Goal: Task Accomplishment & Management: Manage account settings

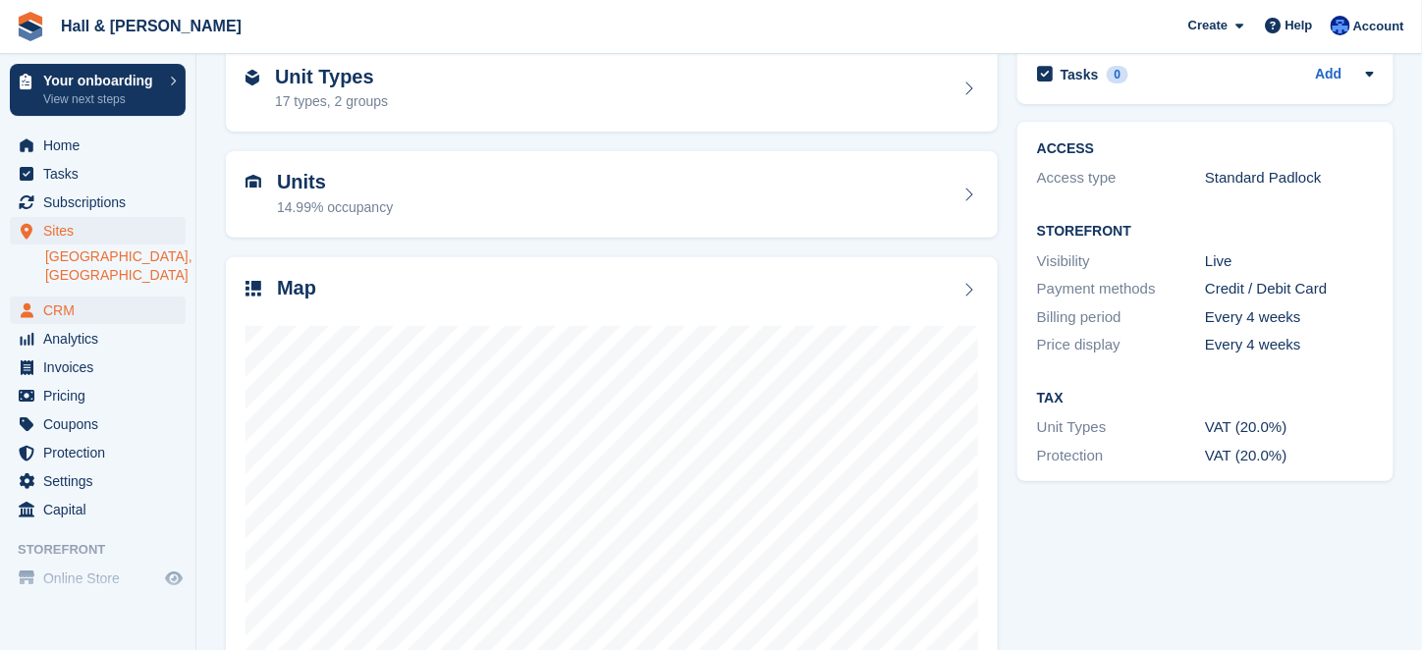
scroll to position [98, 0]
click at [61, 313] on span "CRM" at bounding box center [102, 311] width 118 height 28
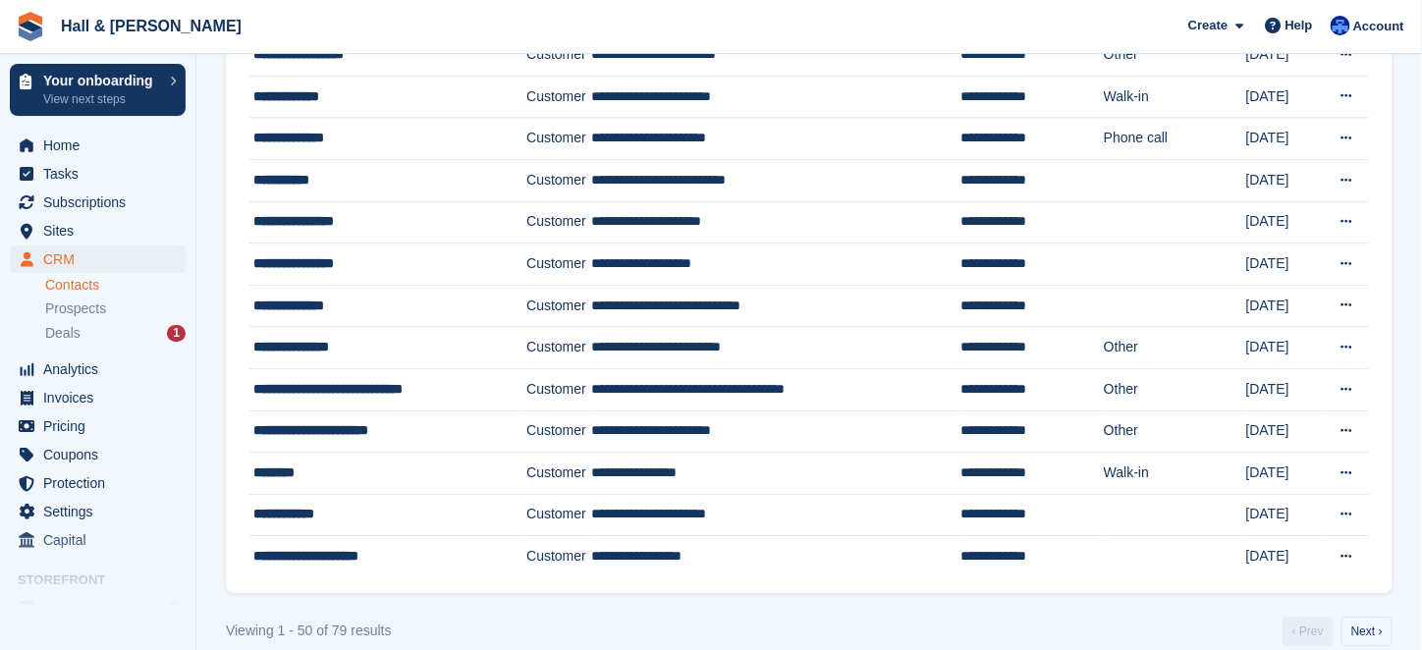
scroll to position [1772, 0]
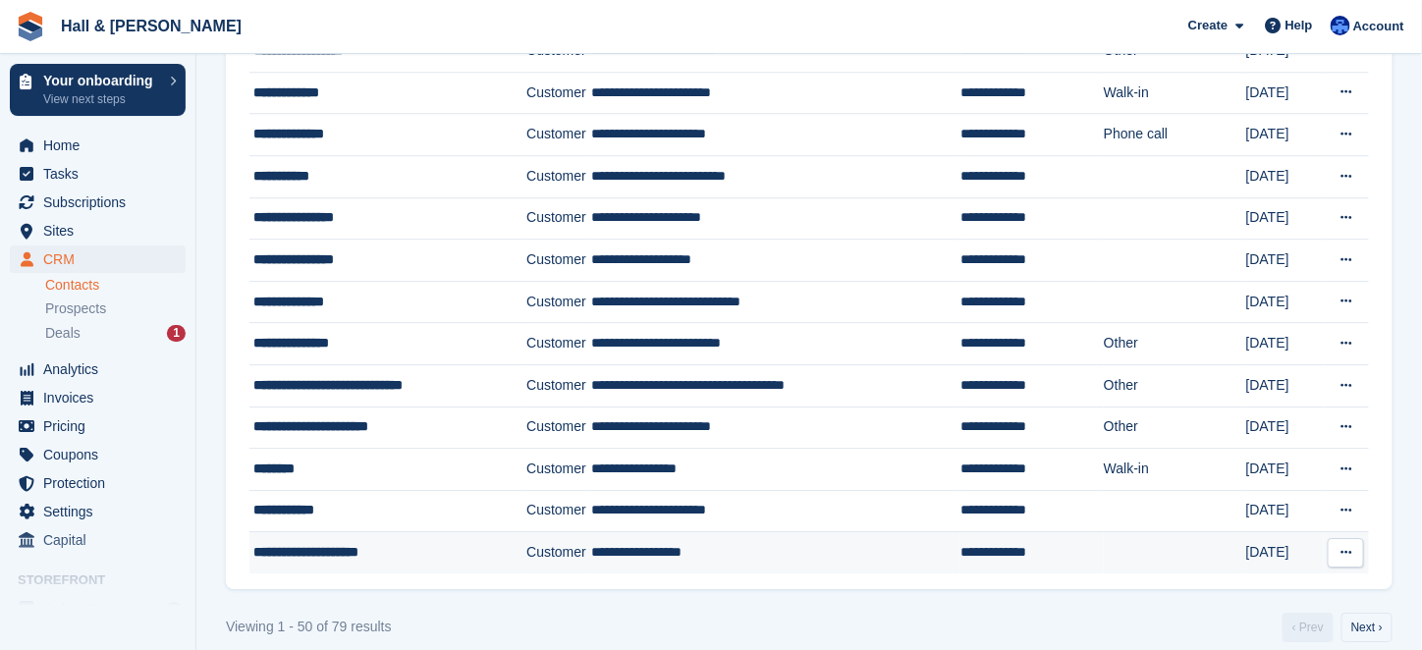
click at [302, 542] on div "**********" at bounding box center [378, 552] width 250 height 21
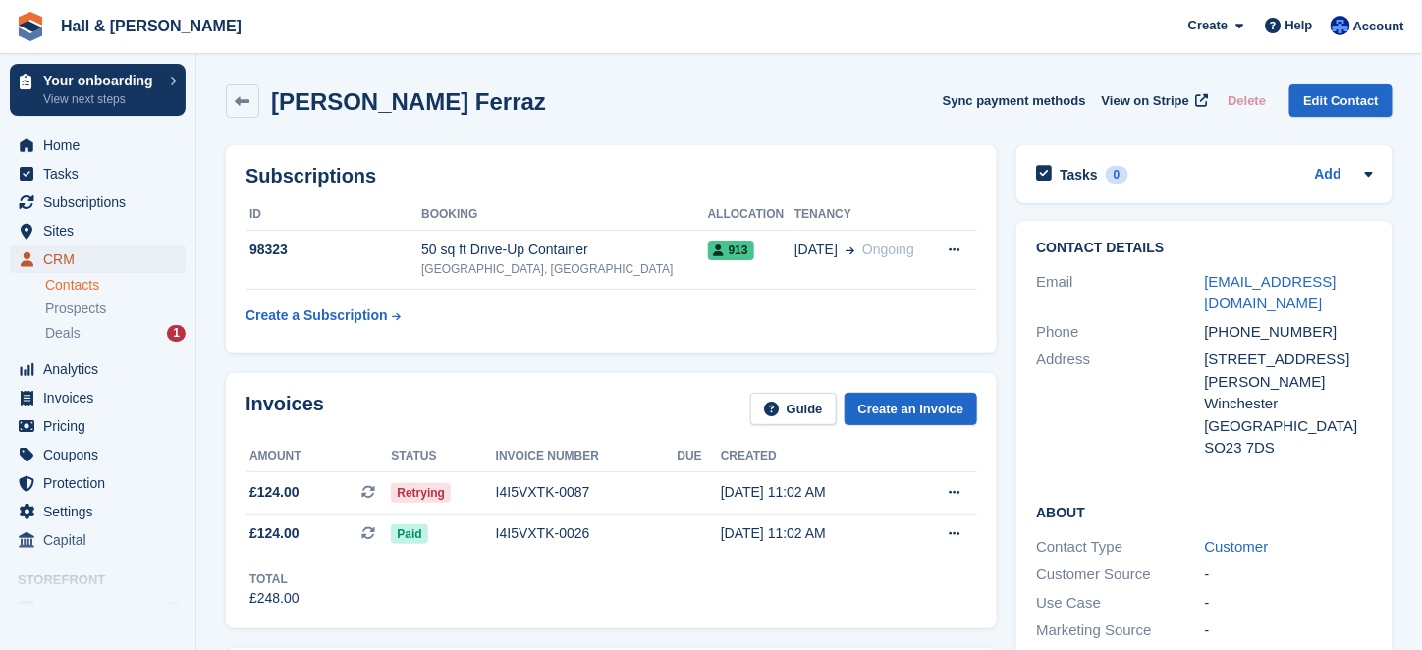
click at [60, 258] on span "CRM" at bounding box center [102, 260] width 118 height 28
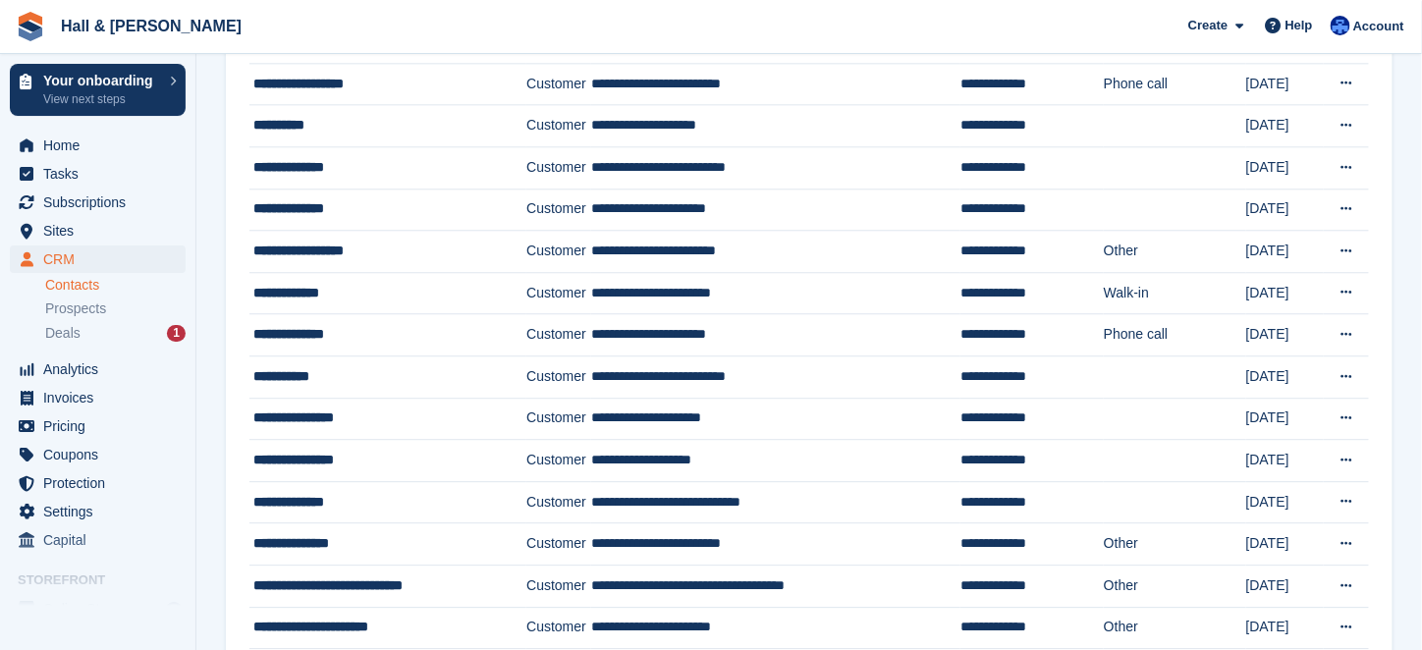
scroll to position [1670, 0]
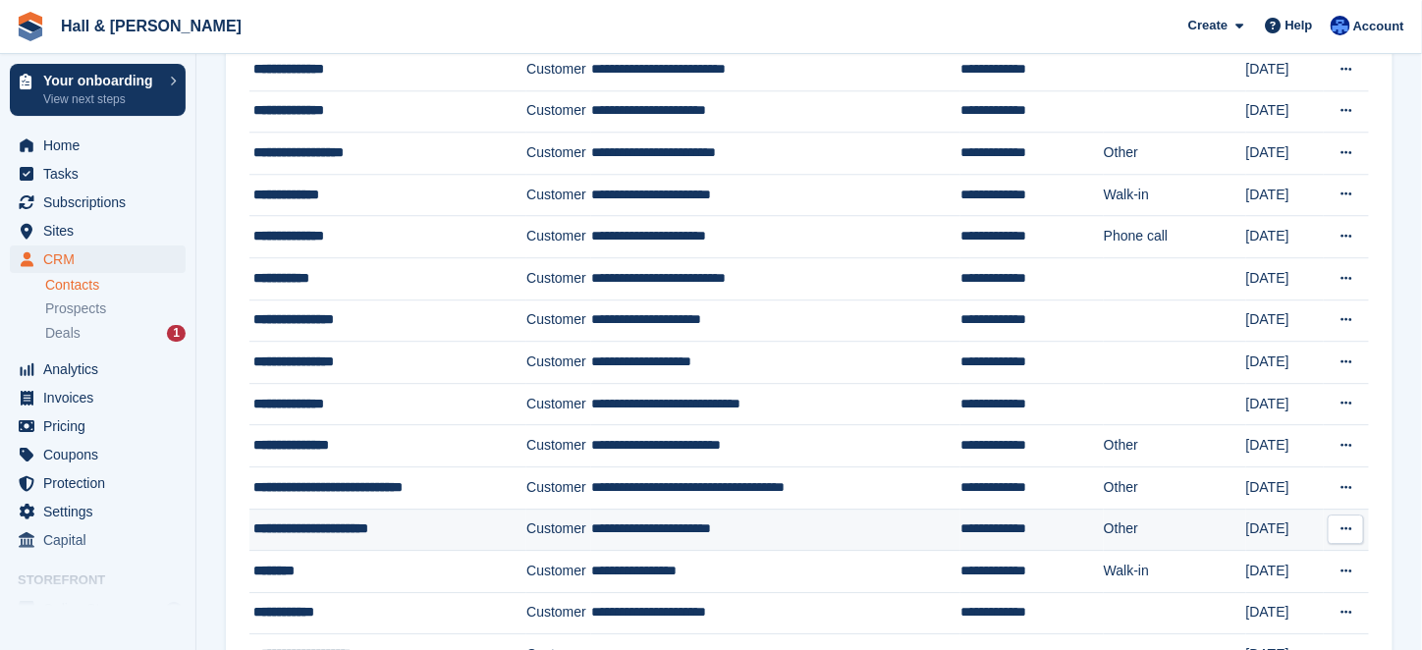
click at [357, 519] on div "**********" at bounding box center [378, 529] width 250 height 21
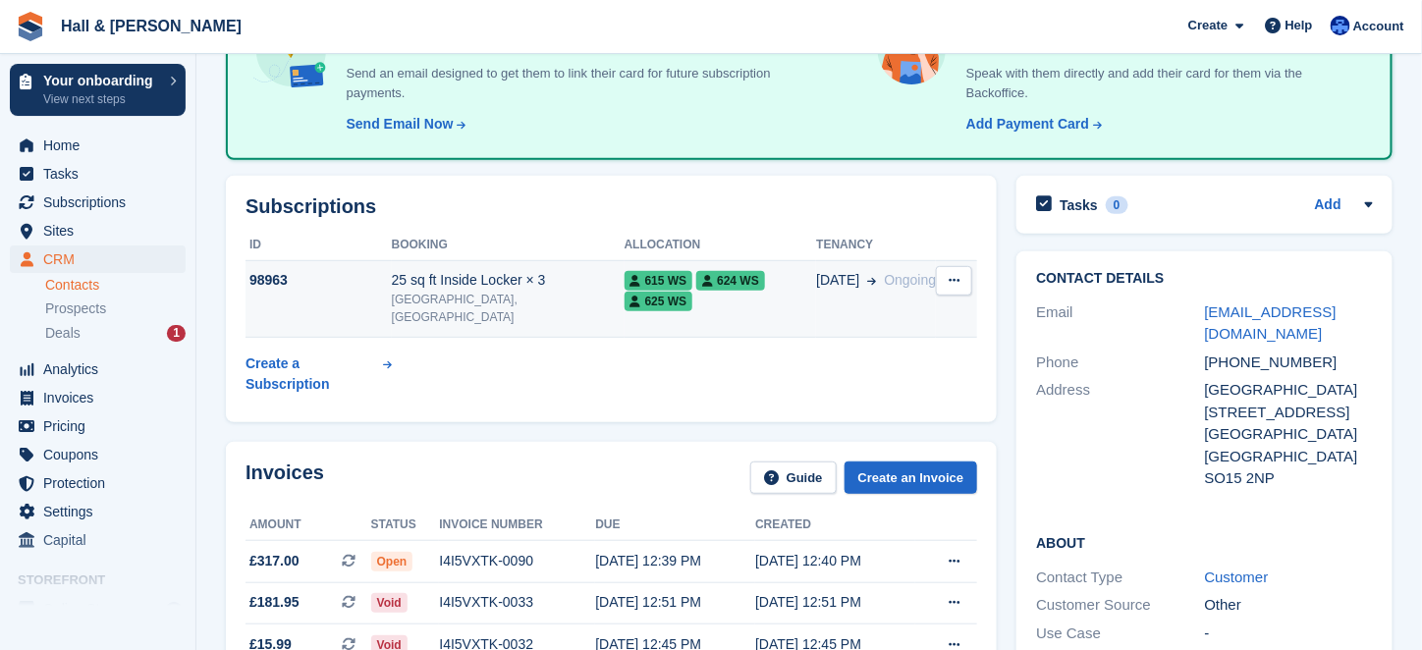
scroll to position [295, 0]
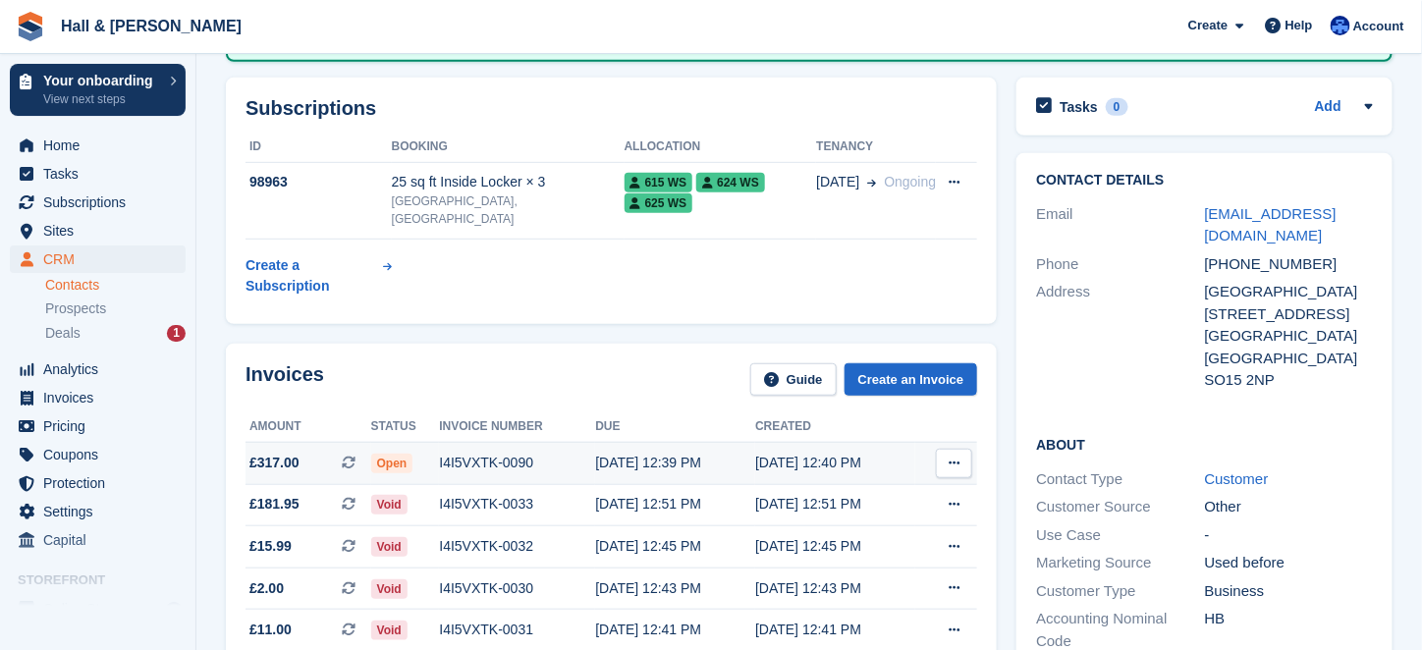
click at [398, 454] on span "Open" at bounding box center [392, 464] width 42 height 20
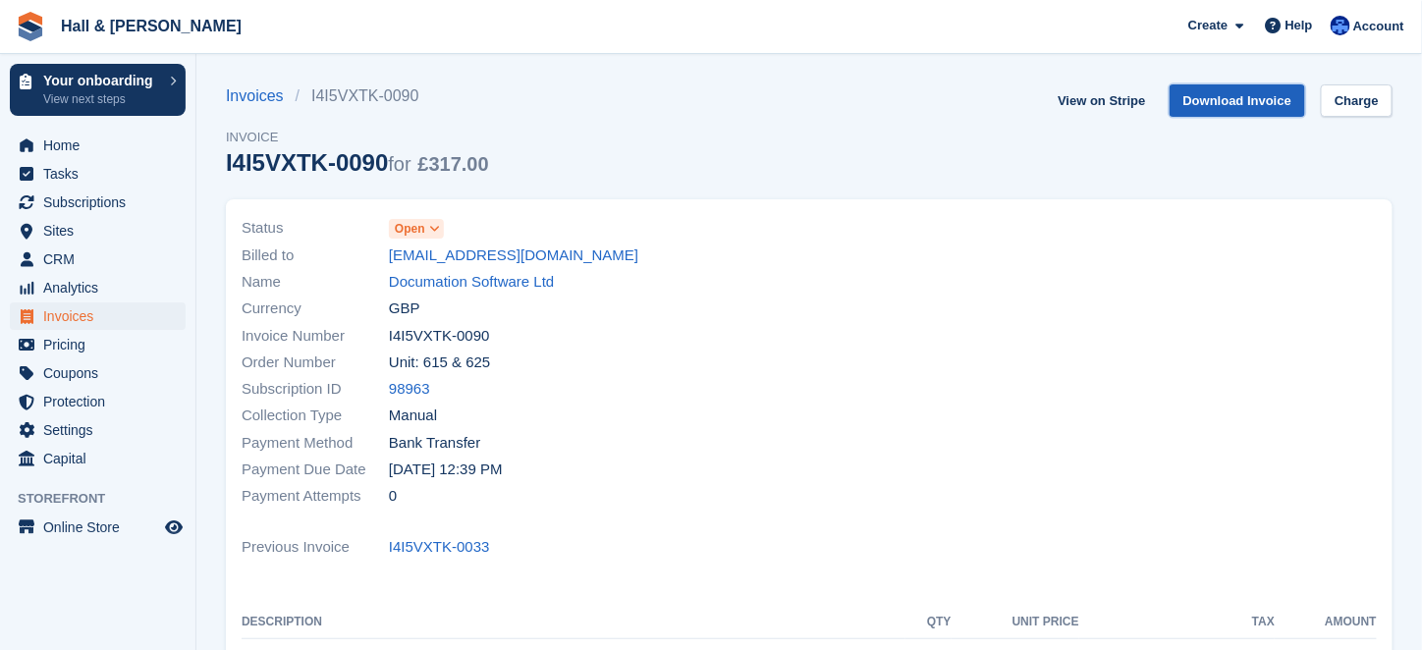
click at [1218, 102] on link "Download Invoice" at bounding box center [1238, 100] width 137 height 32
click at [433, 229] on icon at bounding box center [434, 229] width 11 height 12
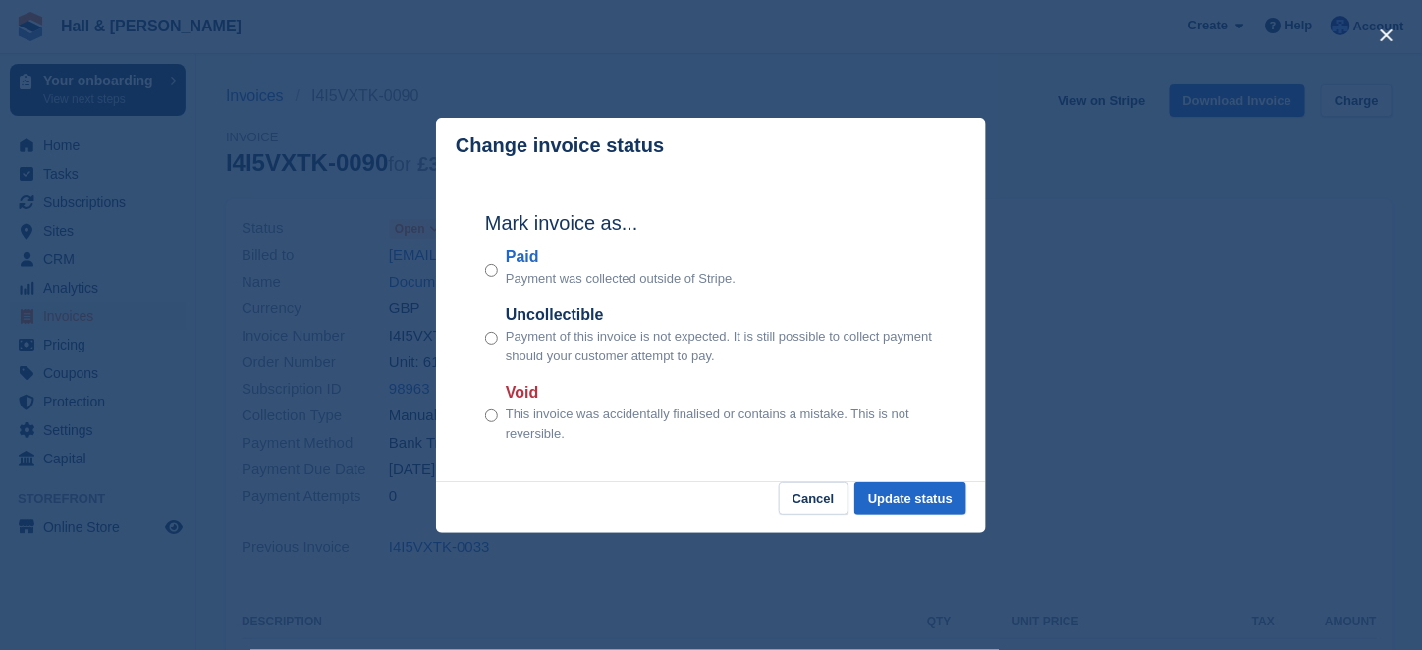
click at [748, 592] on div "close" at bounding box center [711, 325] width 1422 height 650
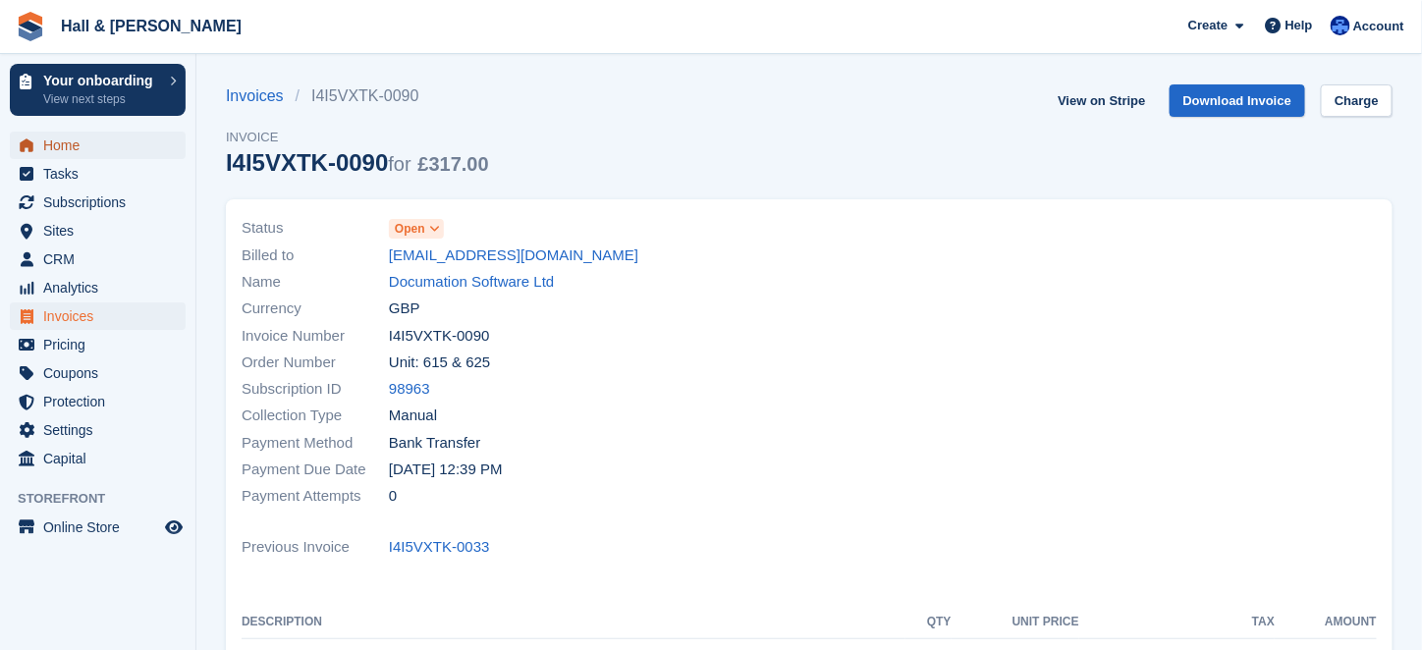
click at [73, 148] on span "Home" at bounding box center [102, 146] width 118 height 28
